Goal: Find specific page/section

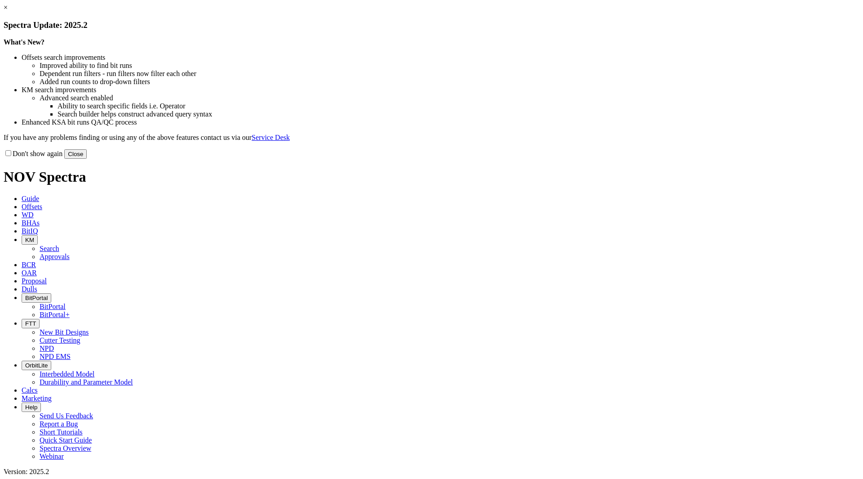
click at [87, 159] on button "Close" at bounding box center [75, 153] width 22 height 9
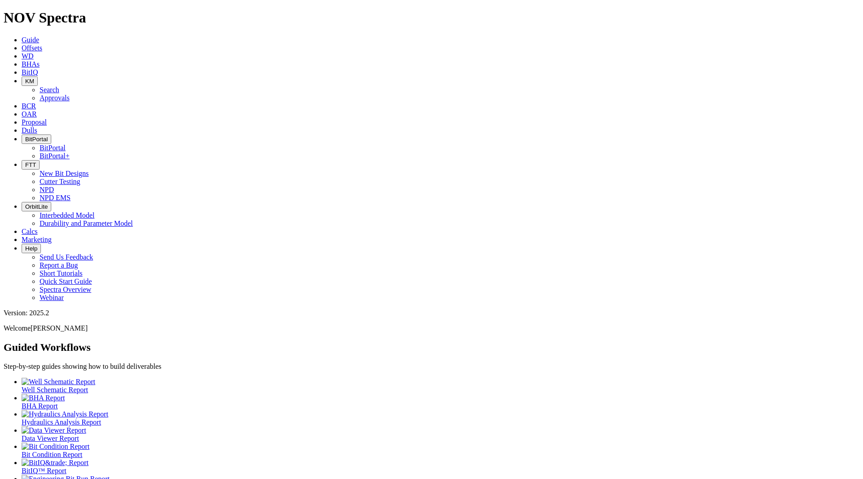
click at [48, 136] on span "BitPortal" at bounding box center [36, 139] width 22 height 7
click at [66, 144] on link "BitPortal" at bounding box center [53, 148] width 26 height 8
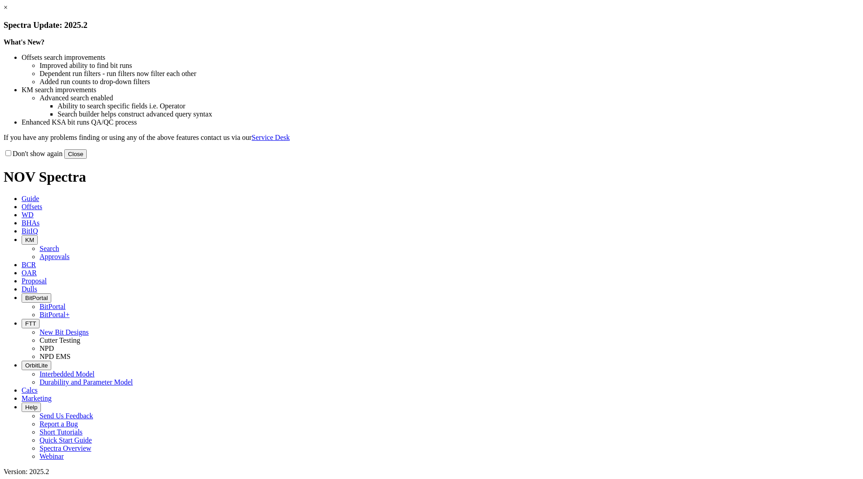
click at [87, 159] on button "Close" at bounding box center [75, 153] width 22 height 9
